Goal: Transaction & Acquisition: Register for event/course

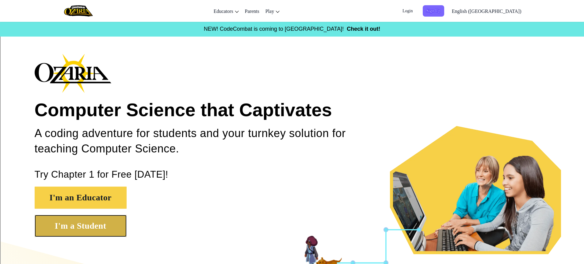
click at [76, 224] on button "I'm a Student" at bounding box center [81, 225] width 92 height 22
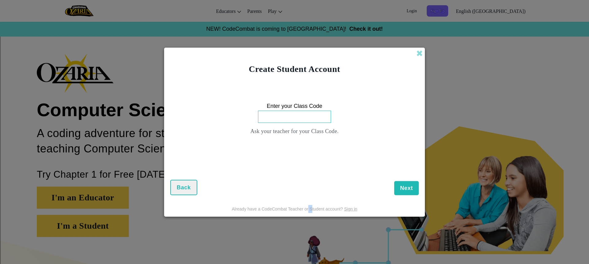
click at [312, 258] on div "Create Student Account Enter your Class Code Ask your teacher for your Class Co…" at bounding box center [294, 132] width 589 height 264
click at [205, 185] on div "Next Back" at bounding box center [294, 177] width 249 height 36
click at [168, 187] on form "Enter your Class Code Ask your teacher for your Class Code. Next Back" at bounding box center [294, 138] width 261 height 126
drag, startPoint x: 181, startPoint y: 191, endPoint x: 186, endPoint y: 196, distance: 7.4
click at [181, 195] on form "Enter your Class Code Ask your teacher for your Class Code. Next Back" at bounding box center [294, 138] width 261 height 126
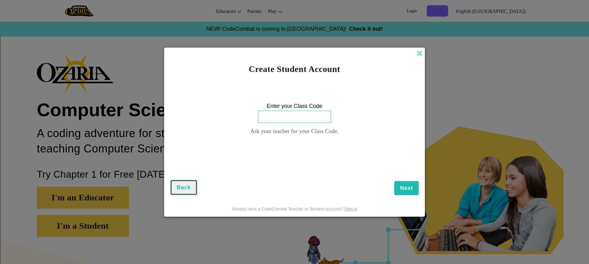
click at [190, 190] on span "Back" at bounding box center [184, 187] width 14 height 6
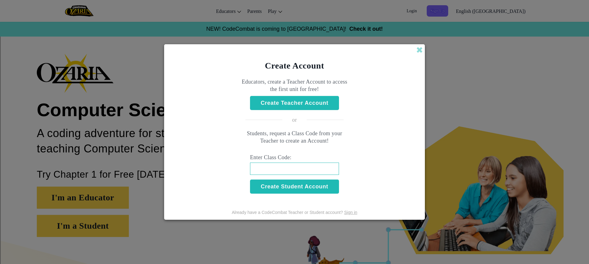
drag, startPoint x: 424, startPoint y: 42, endPoint x: 420, endPoint y: 45, distance: 4.6
click at [424, 43] on div "Create Account Educators, create a Teacher Account to access the first unit for…" at bounding box center [294, 132] width 589 height 264
click at [420, 45] on div "Create Account" at bounding box center [294, 58] width 261 height 28
click at [419, 51] on span at bounding box center [419, 50] width 6 height 6
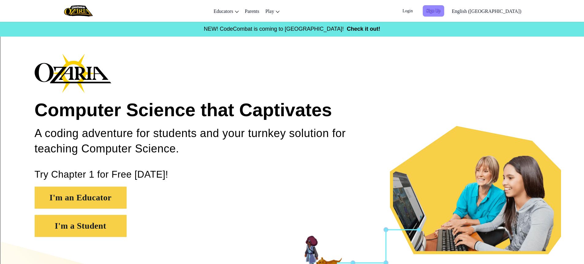
click at [445, 14] on span "Sign Up" at bounding box center [433, 10] width 21 height 11
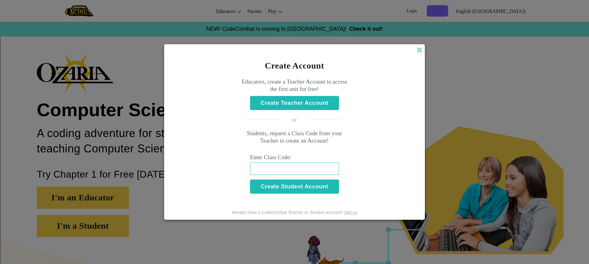
click at [414, 52] on div "Create Account" at bounding box center [294, 58] width 261 height 28
click at [417, 44] on div "Create Account" at bounding box center [294, 58] width 261 height 28
click at [420, 43] on div "Create Account Educators, create a Teacher Account to access the first unit for…" at bounding box center [294, 132] width 589 height 264
click at [416, 49] on div "Create Account" at bounding box center [294, 58] width 261 height 28
click at [418, 50] on span at bounding box center [419, 50] width 6 height 6
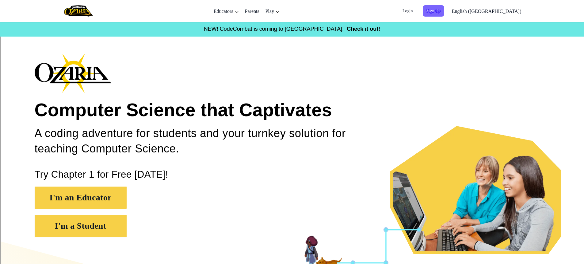
click at [417, 12] on span "Login" at bounding box center [407, 10] width 17 height 11
